Goal: Transaction & Acquisition: Book appointment/travel/reservation

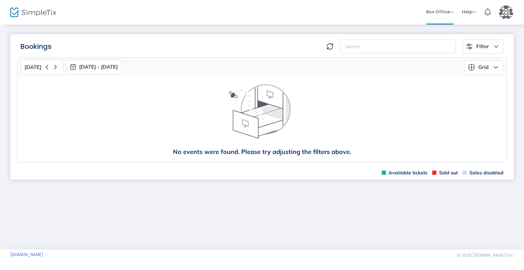
click at [70, 68] on img "button" at bounding box center [73, 66] width 7 height 7
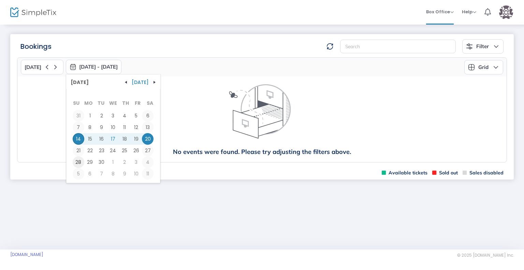
click at [75, 162] on span "28" at bounding box center [79, 162] width 12 height 12
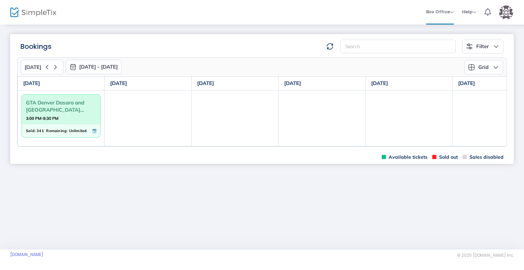
click at [74, 127] on span "Unlimited" at bounding box center [78, 131] width 18 height 8
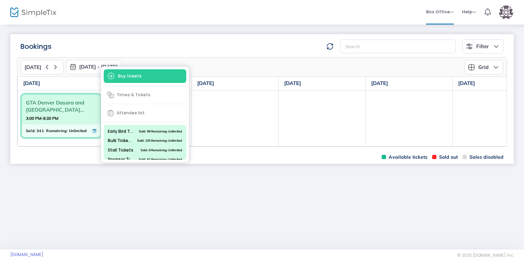
click at [60, 152] on div "Available tickets Sold out Sales disabled" at bounding box center [261, 156] width 503 height 13
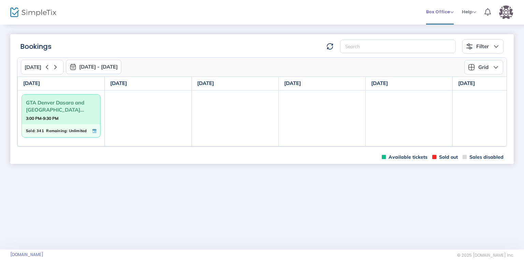
click at [436, 15] on span "Box Office Sell Tickets Bookings Sell Season Pass" at bounding box center [440, 11] width 28 height 17
click at [437, 13] on span "Box Office" at bounding box center [440, 12] width 28 height 6
click at [437, 21] on li "Sell Tickets" at bounding box center [450, 22] width 49 height 13
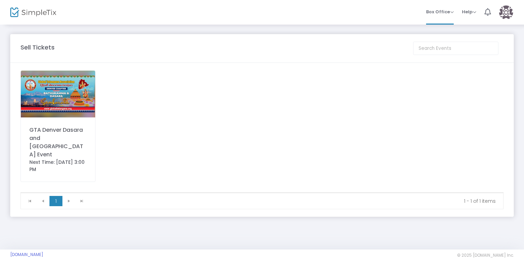
click at [56, 137] on div "GTA Denver Dasara and [GEOGRAPHIC_DATA] Event" at bounding box center [57, 142] width 57 height 33
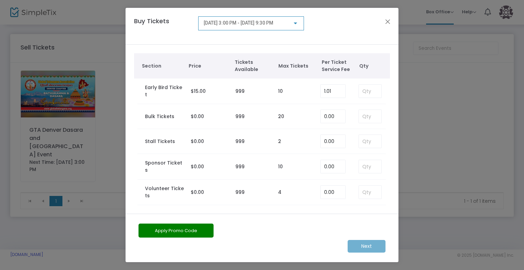
click at [462, 107] on ngb-modal-window "Buy Tickets [DATE] 3:00 PM - [DATE] 9:30 PM Section Price Tickets Available Max…" at bounding box center [262, 135] width 524 height 270
click at [385, 22] on button "Close" at bounding box center [387, 21] width 9 height 9
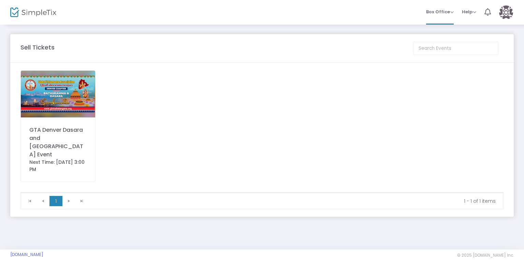
click at [60, 94] on img at bounding box center [58, 94] width 74 height 47
